Goal: Transaction & Acquisition: Purchase product/service

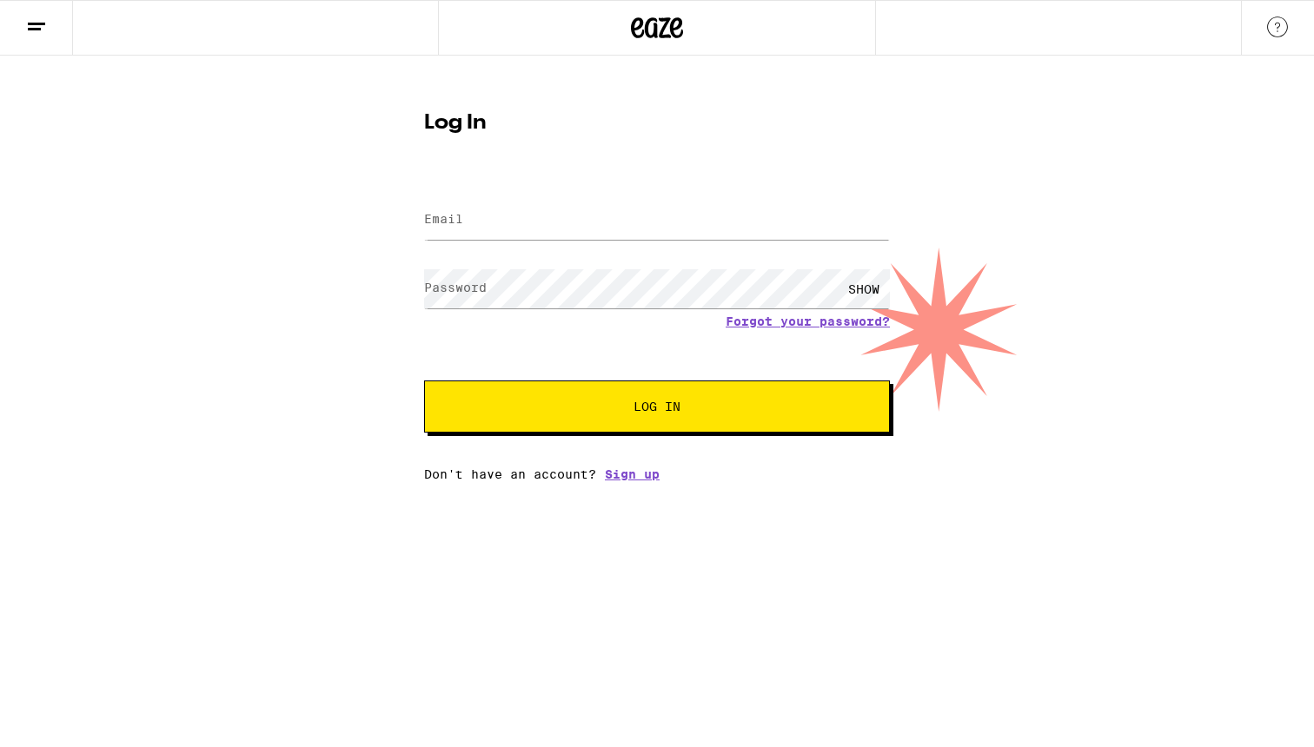
click at [548, 239] on input "Email" at bounding box center [657, 220] width 466 height 39
type input "aa1919@nyu.edu"
click at [424, 381] on button "Log In" at bounding box center [657, 407] width 466 height 52
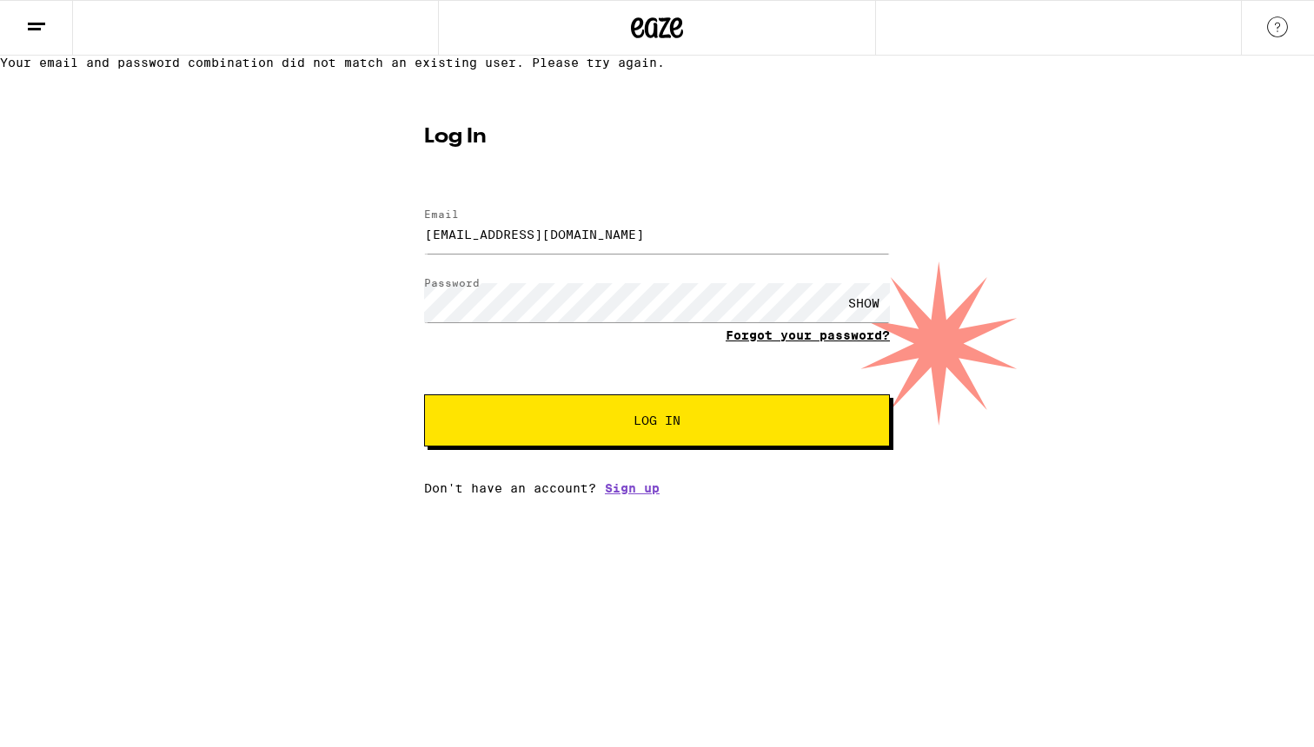
click at [788, 342] on link "Forgot your password?" at bounding box center [808, 336] width 164 height 14
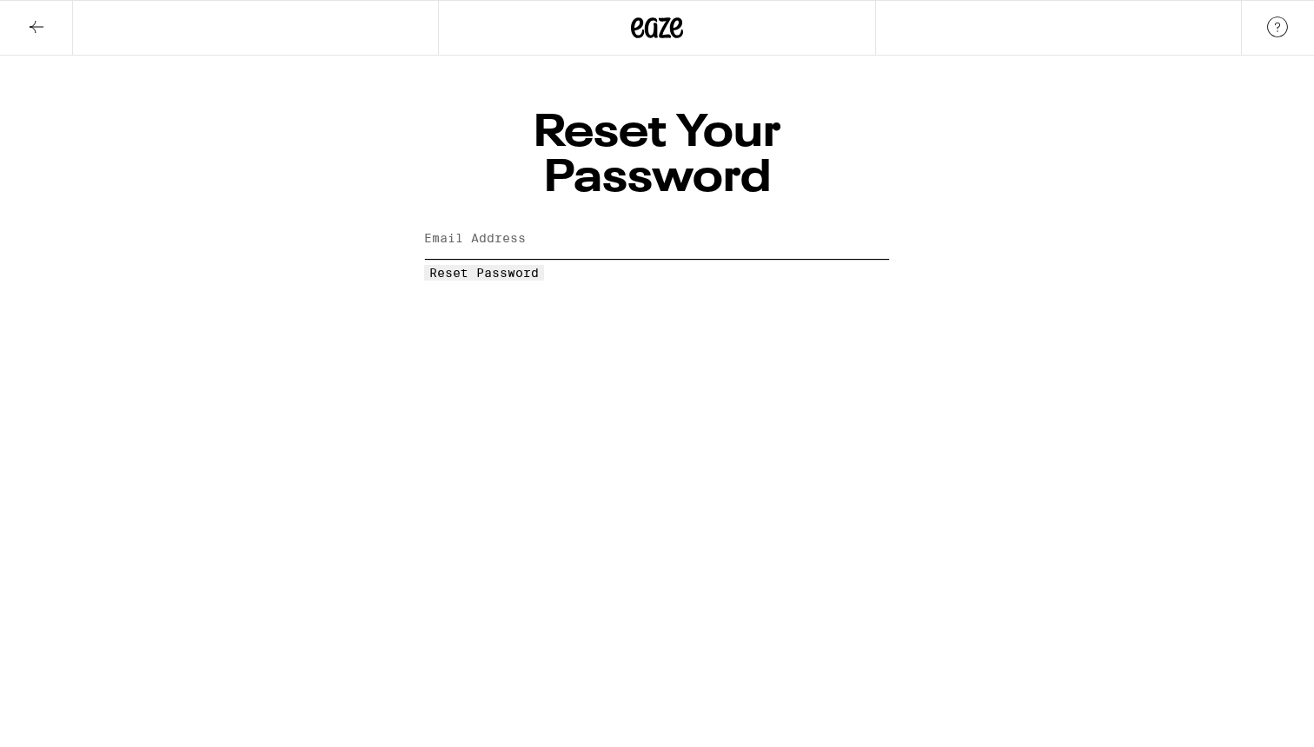
click at [554, 220] on input "Email Address" at bounding box center [657, 239] width 466 height 39
type input "aa1919@nyu.edu"
click at [424, 265] on button "Reset Password" at bounding box center [484, 273] width 120 height 16
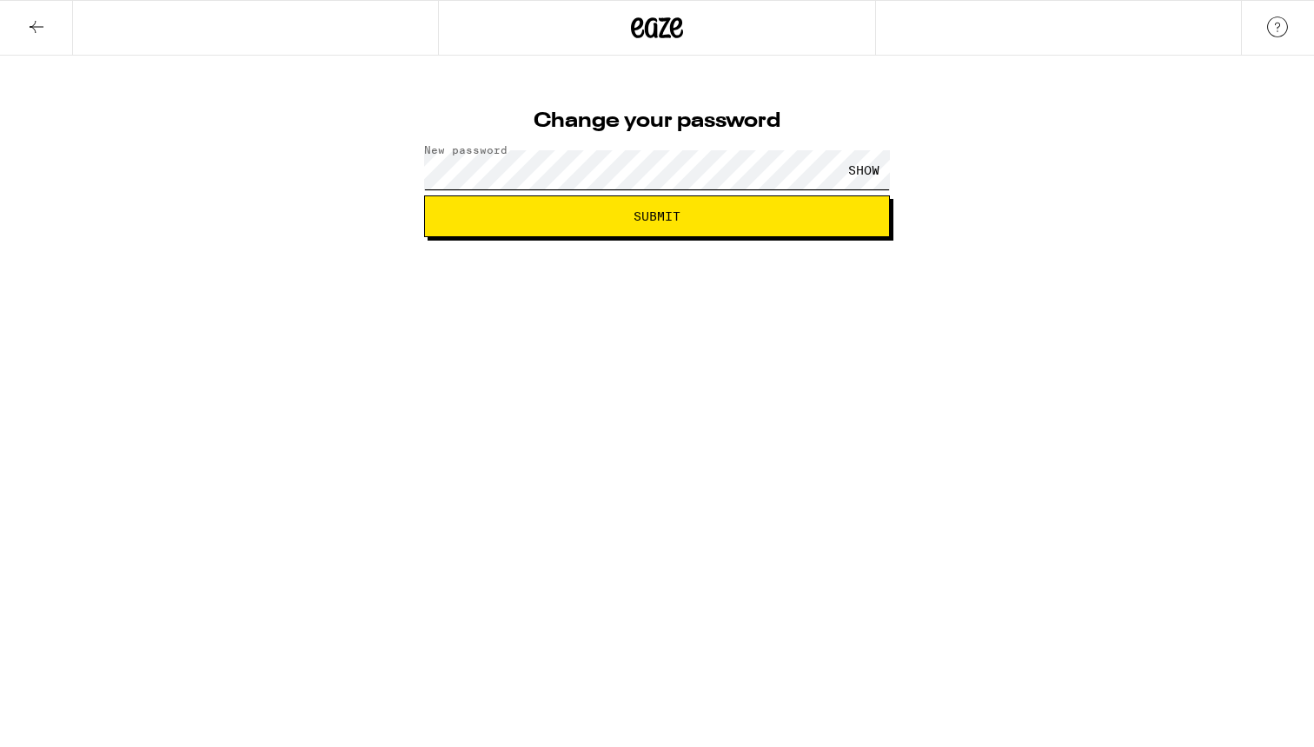
click at [424, 196] on button "Submit" at bounding box center [657, 217] width 466 height 42
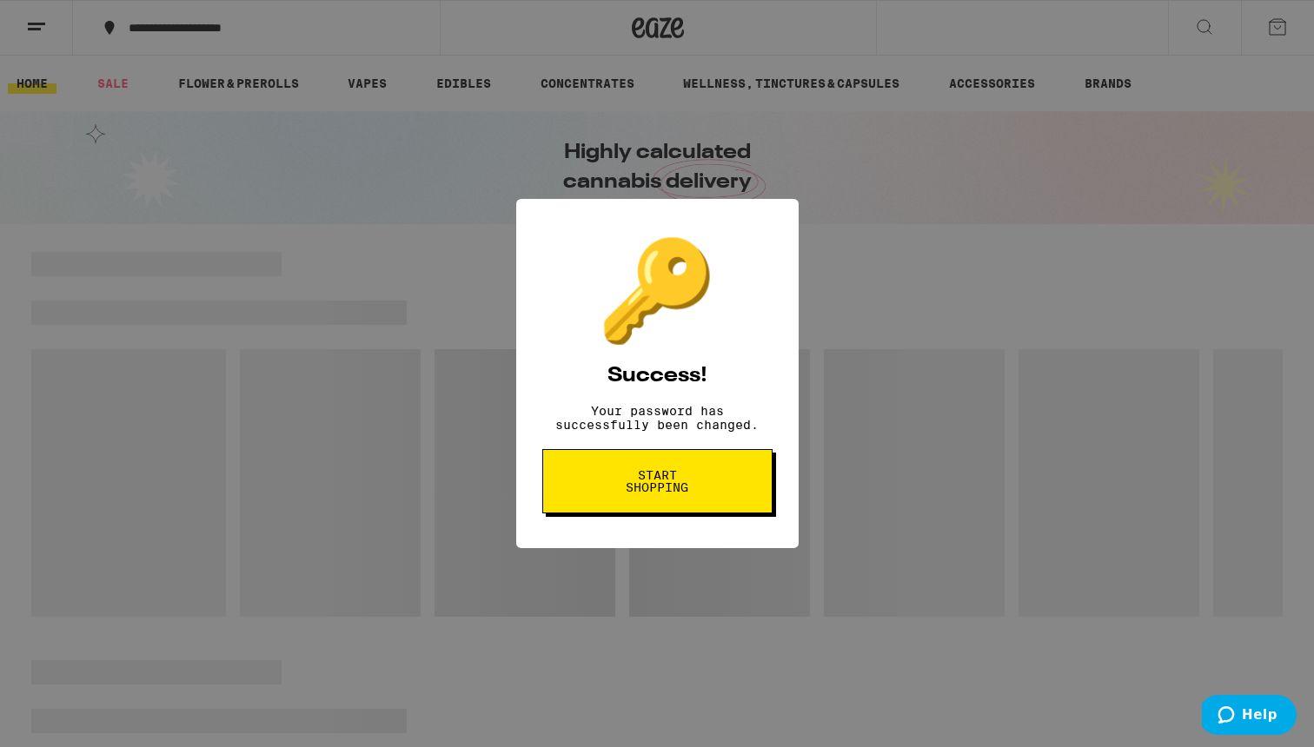
click at [0, 0] on span "Start shopping" at bounding box center [0, 0] width 0 height 0
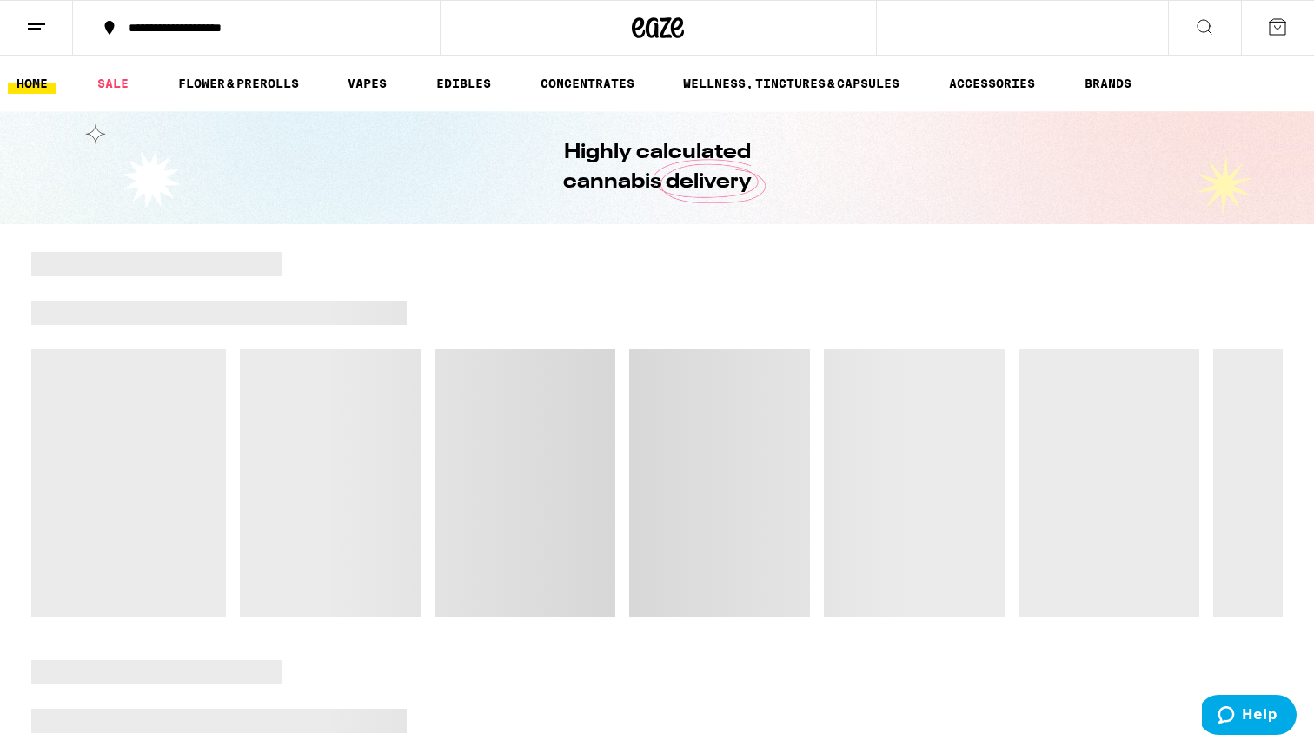
click at [186, 37] on button "**********" at bounding box center [256, 28] width 367 height 52
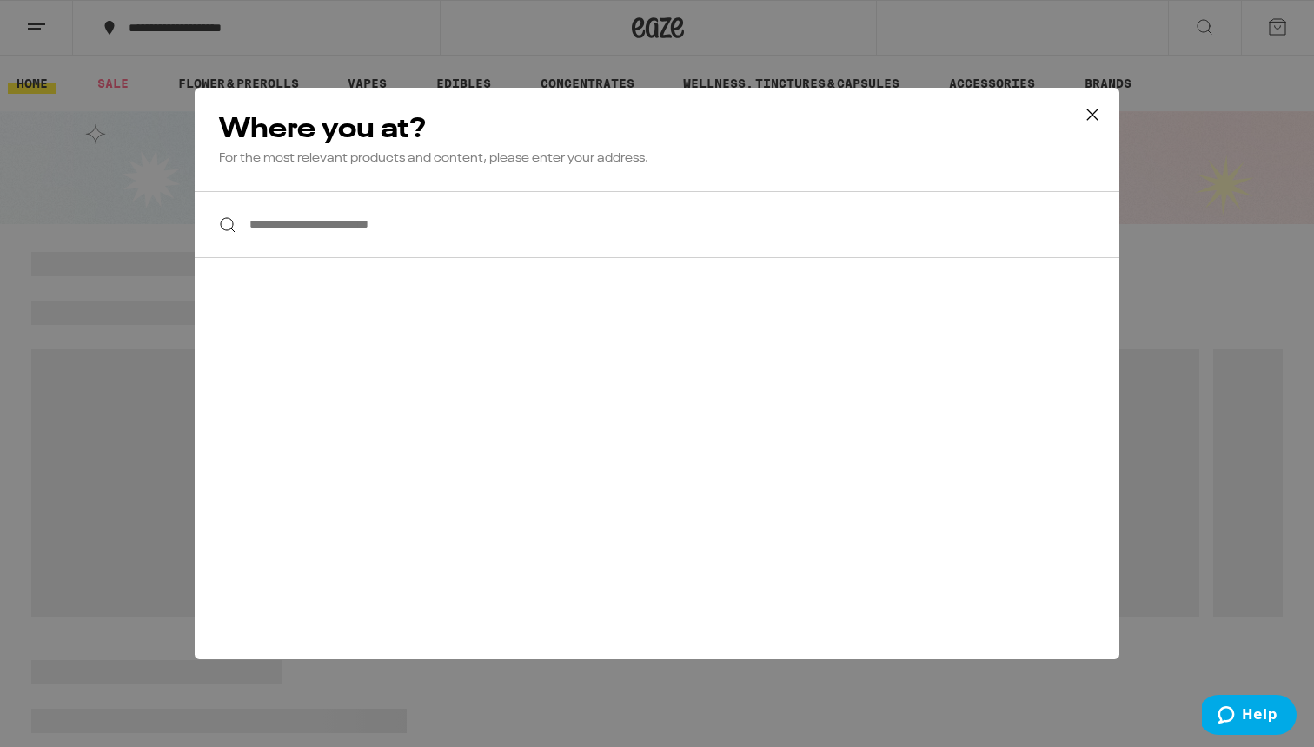
click at [342, 216] on input "**********" at bounding box center [657, 224] width 925 height 67
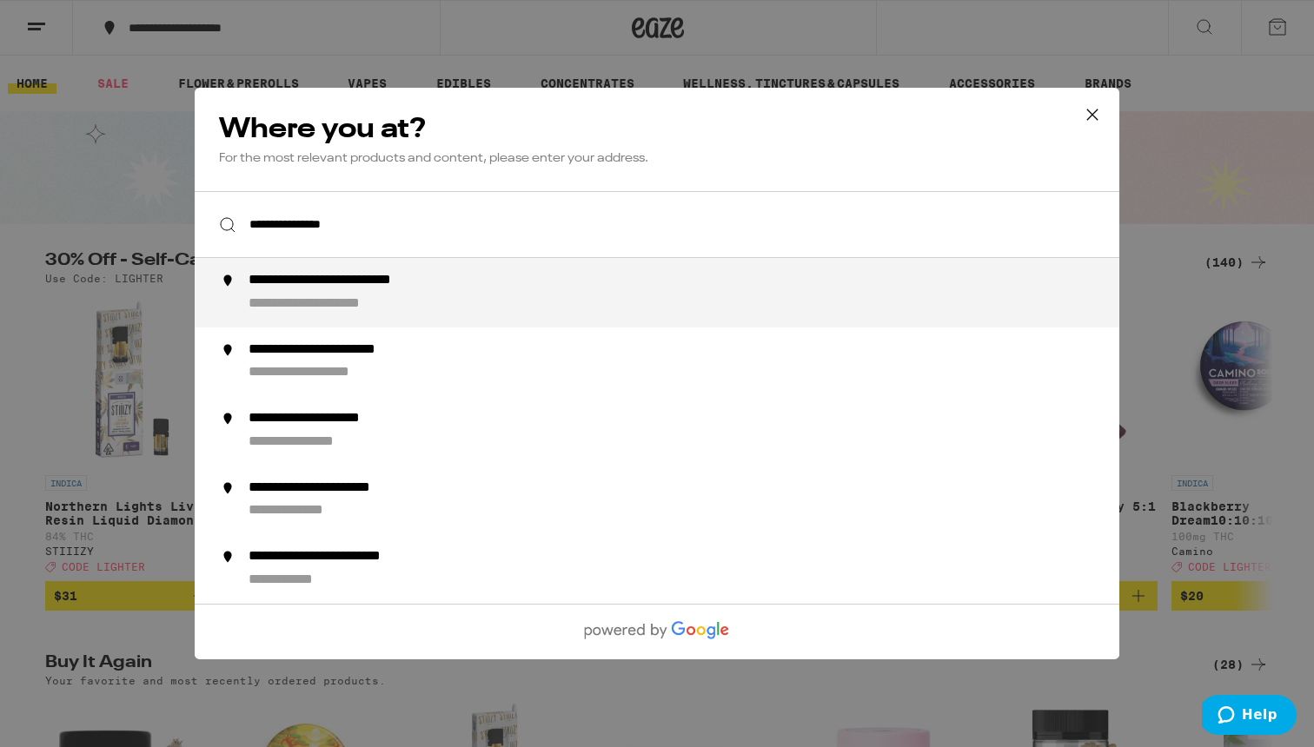
click at [341, 283] on div "**********" at bounding box center [370, 281] width 242 height 18
type input "**********"
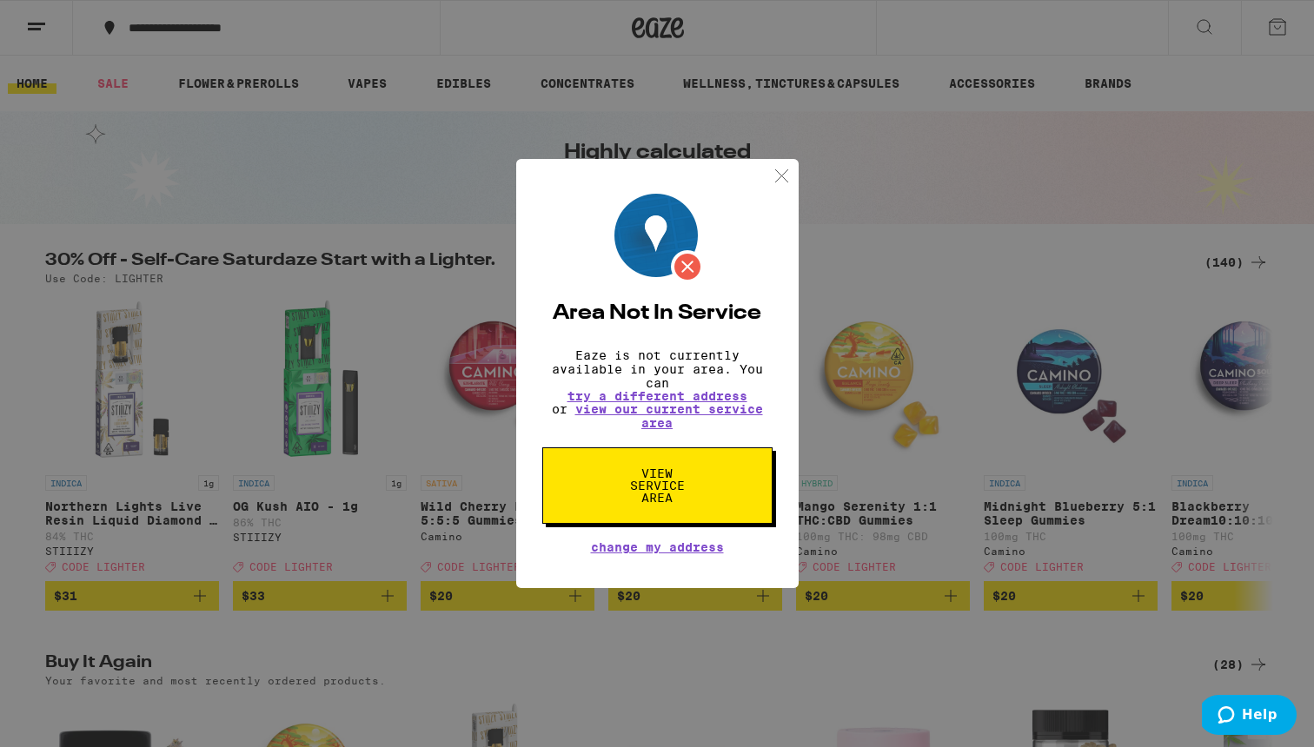
click at [632, 487] on span "View Service Area" at bounding box center [658, 486] width 90 height 37
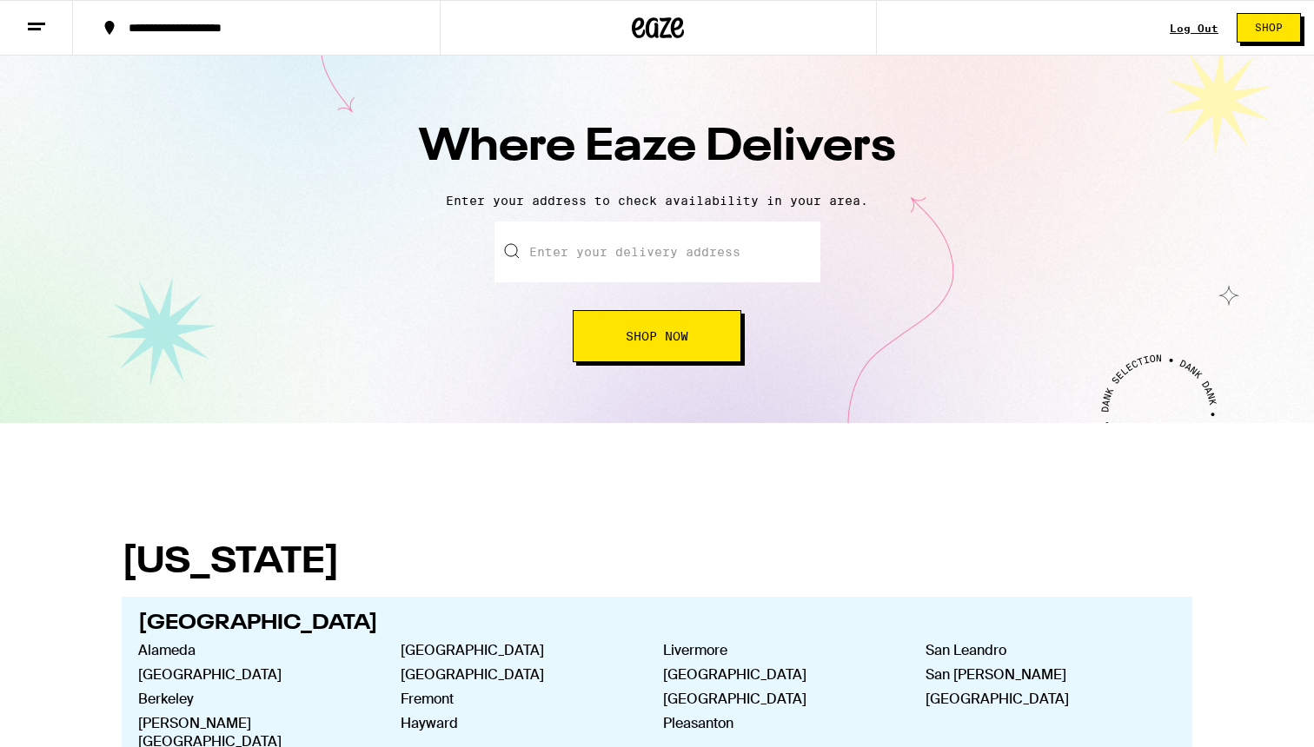
click at [627, 241] on input "text" at bounding box center [657, 252] width 326 height 61
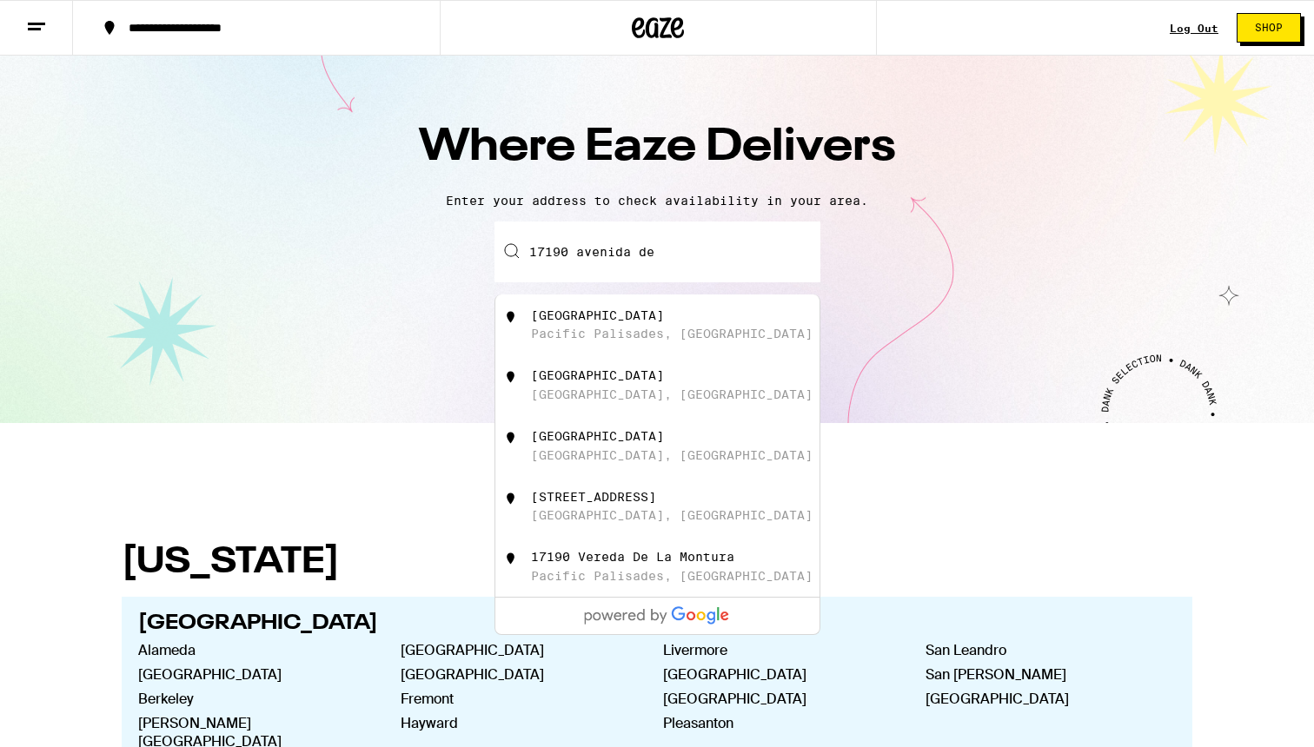
click at [659, 340] on div "Pacific Palisades, [GEOGRAPHIC_DATA]" at bounding box center [672, 334] width 282 height 14
type input "[STREET_ADDRESS]"
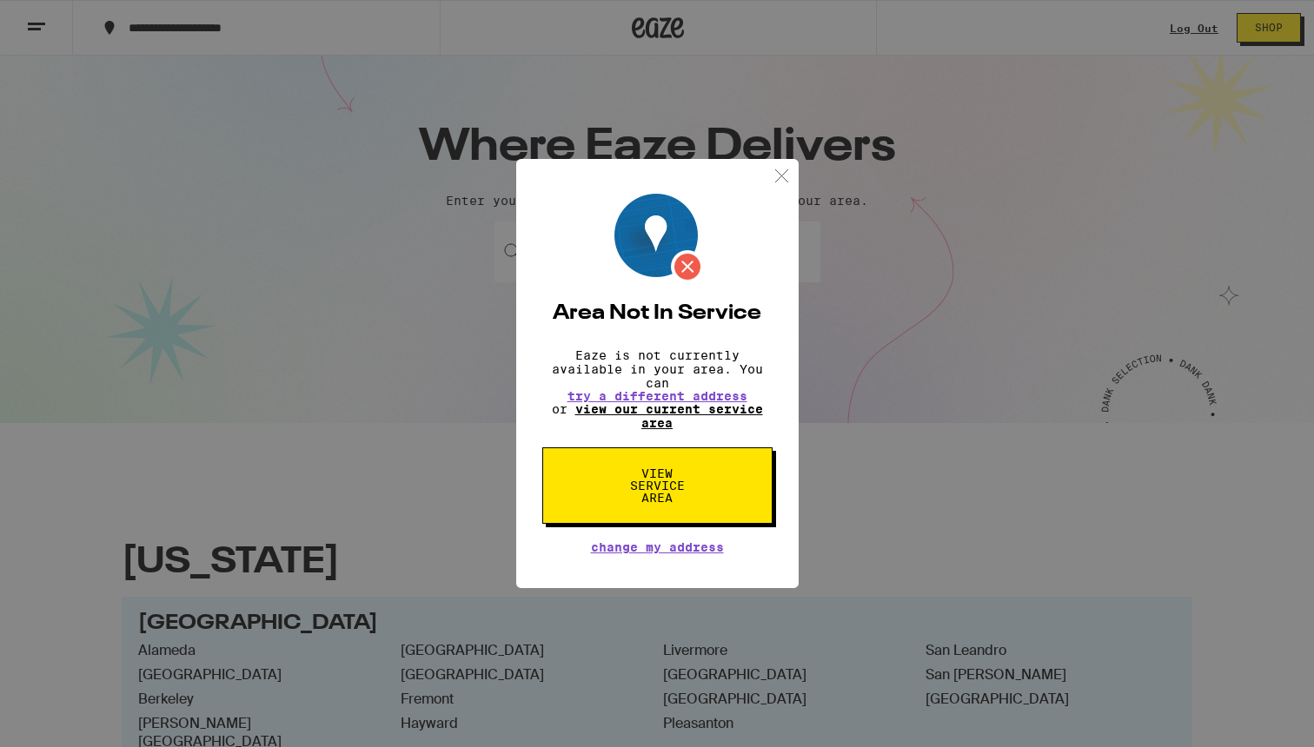
click at [656, 415] on link "view our current service area" at bounding box center [669, 416] width 188 height 28
click at [654, 416] on link "view our current service area" at bounding box center [669, 416] width 188 height 28
click at [787, 165] on img at bounding box center [782, 176] width 22 height 22
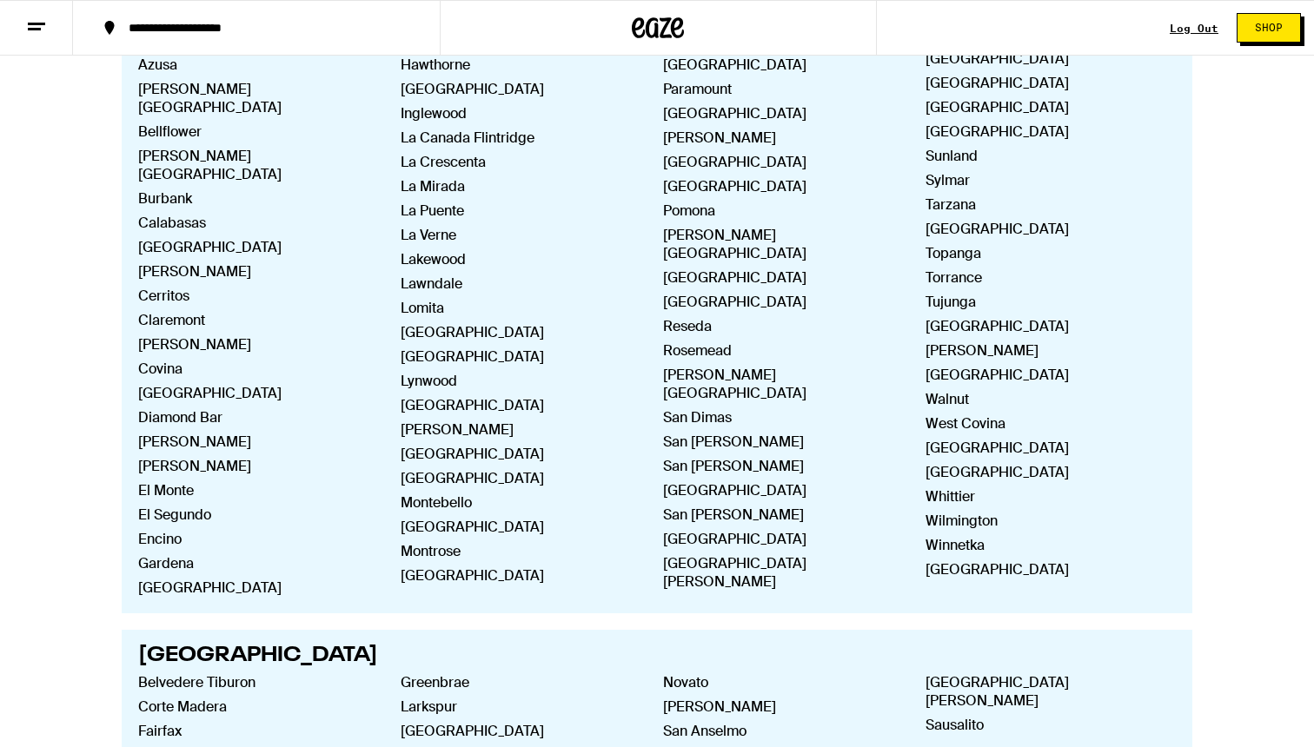
scroll to position [1302, 0]
